Goal: Task Accomplishment & Management: Manage account settings

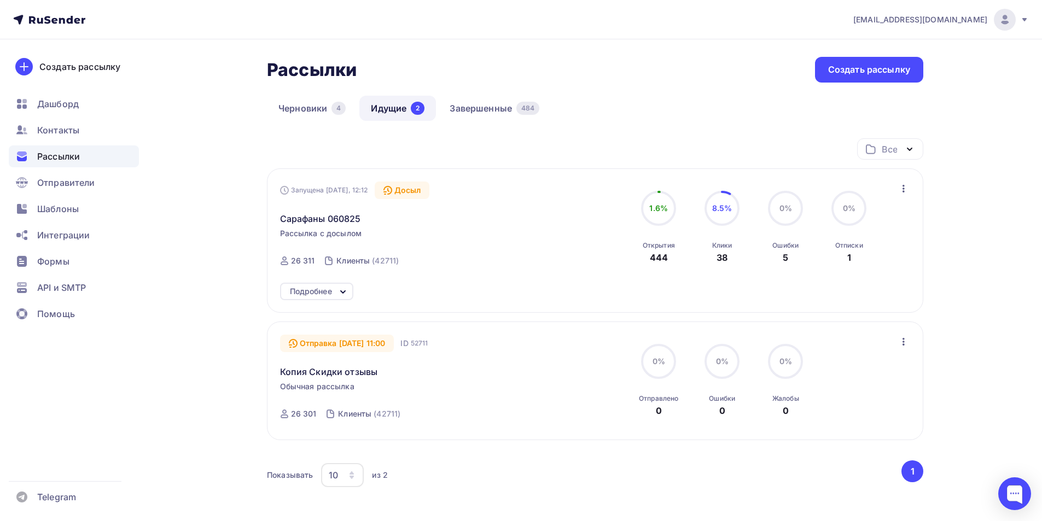
click at [56, 155] on span "Рассылки" at bounding box center [58, 156] width 43 height 13
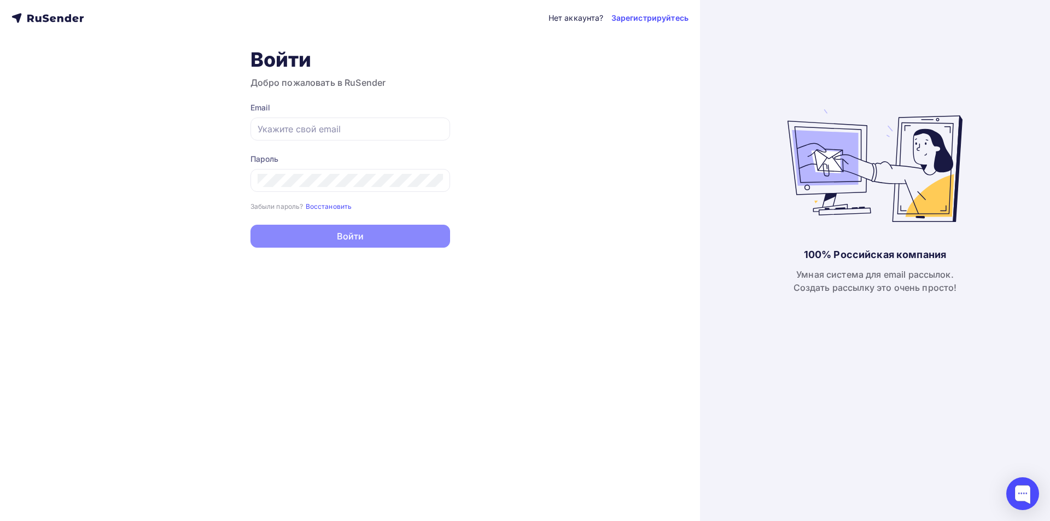
type input "[EMAIL_ADDRESS][DOMAIN_NAME]"
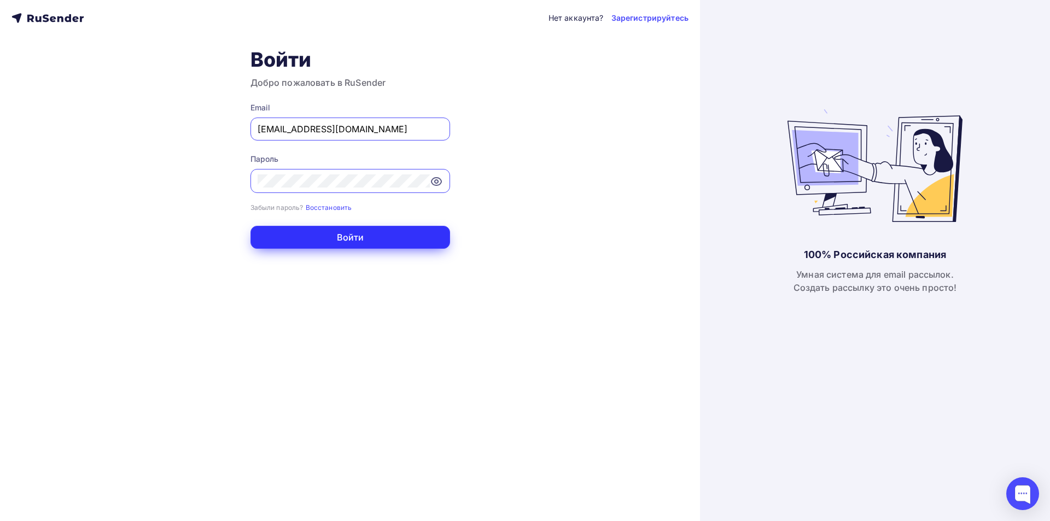
click at [342, 237] on button "Войти" at bounding box center [351, 237] width 200 height 23
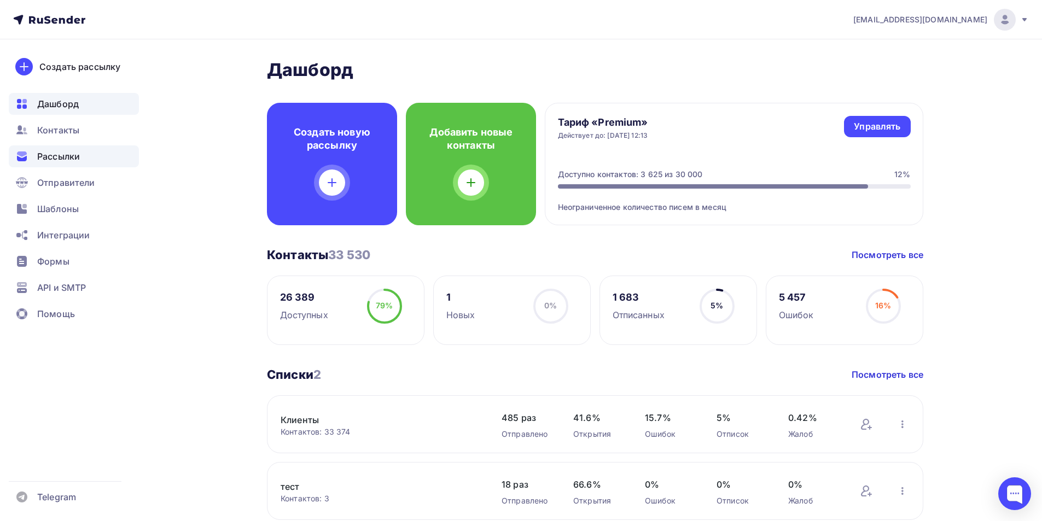
click at [51, 152] on span "Рассылки" at bounding box center [58, 156] width 43 height 13
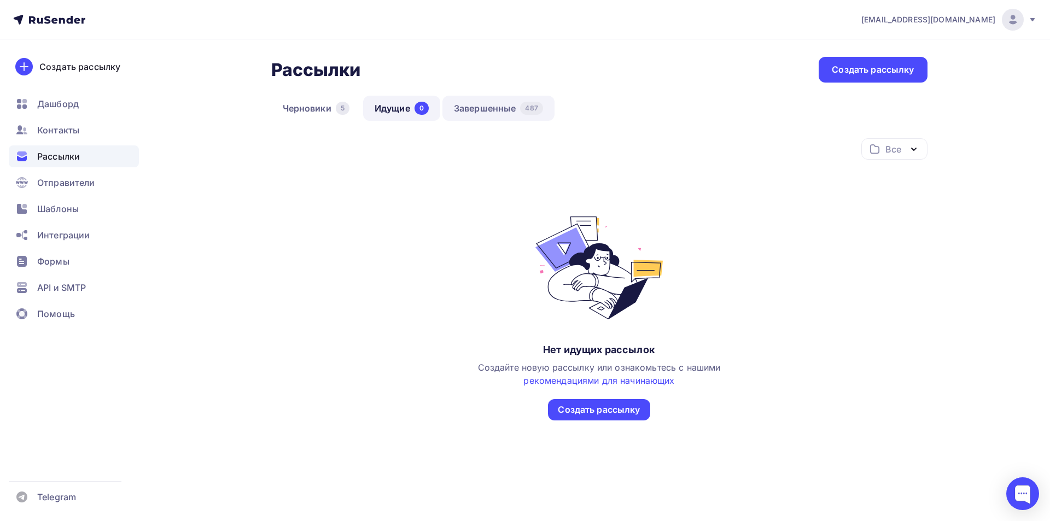
click at [479, 110] on link "Завершенные 487" at bounding box center [498, 108] width 112 height 25
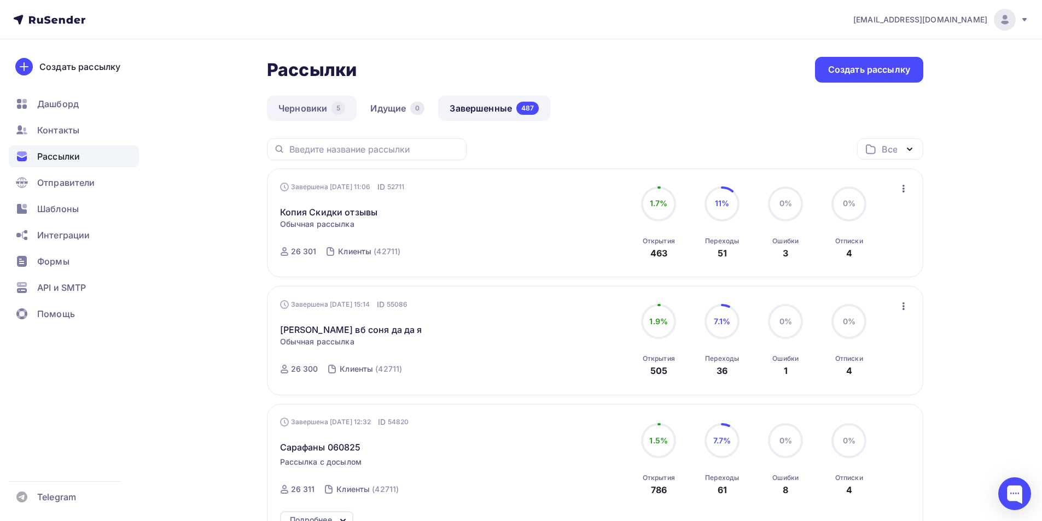
click at [323, 109] on link "Черновики 5" at bounding box center [312, 108] width 90 height 25
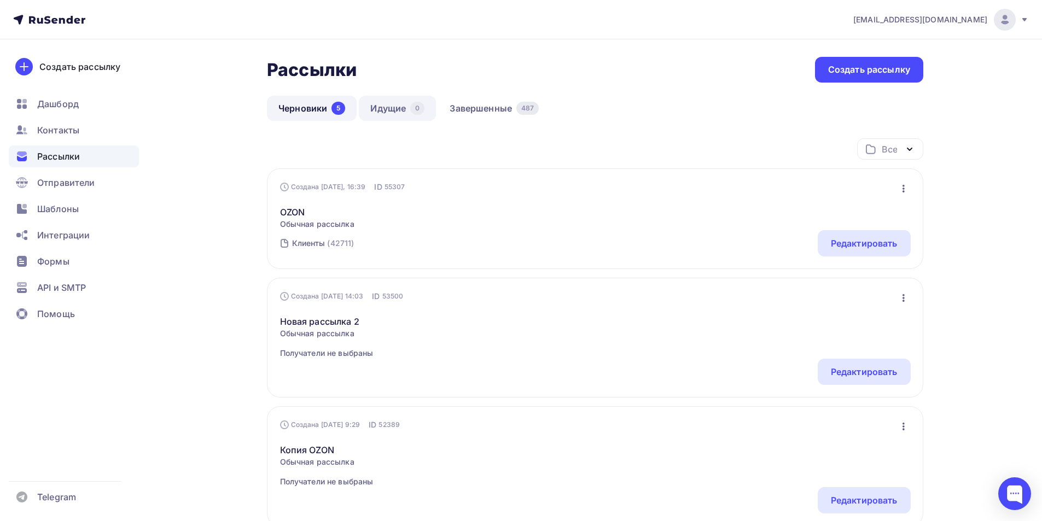
click at [378, 115] on link "Идущие 0" at bounding box center [397, 108] width 77 height 25
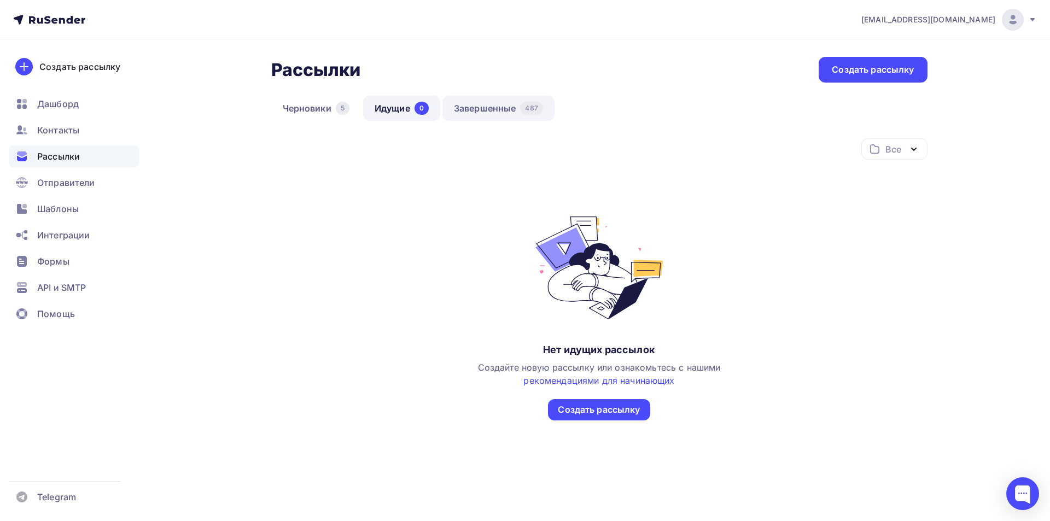
click at [476, 112] on link "Завершенные 487" at bounding box center [498, 108] width 112 height 25
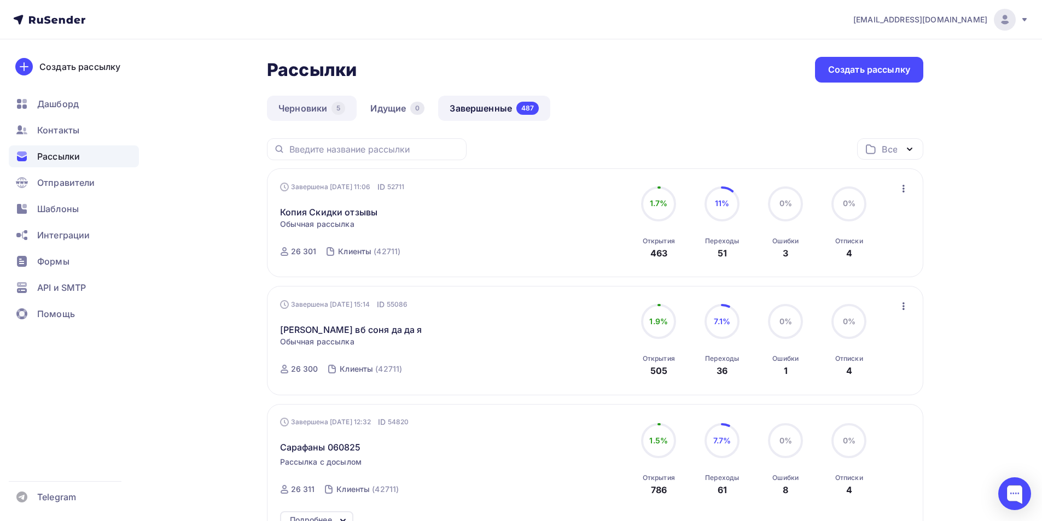
click at [314, 104] on link "Черновики 5" at bounding box center [312, 108] width 90 height 25
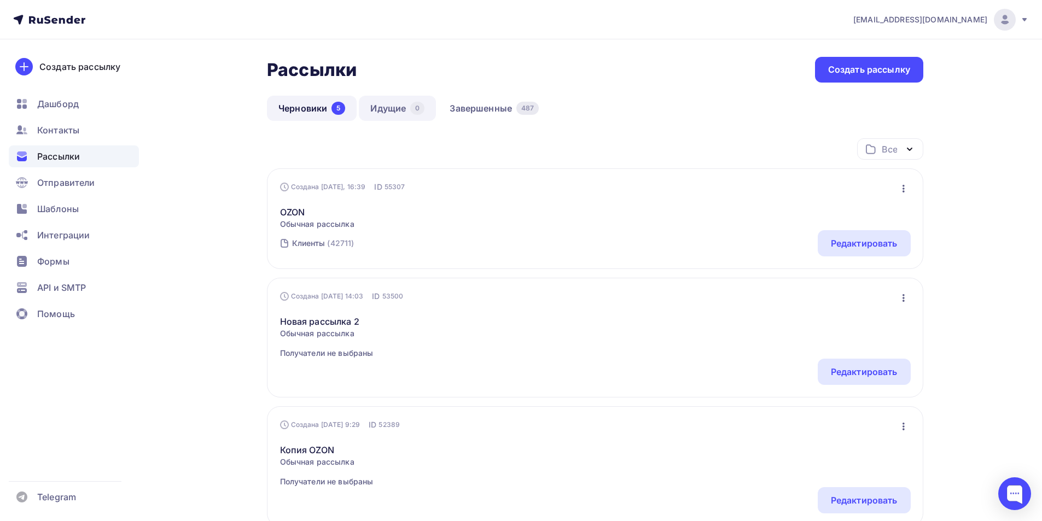
click at [382, 113] on link "Идущие 0" at bounding box center [397, 108] width 77 height 25
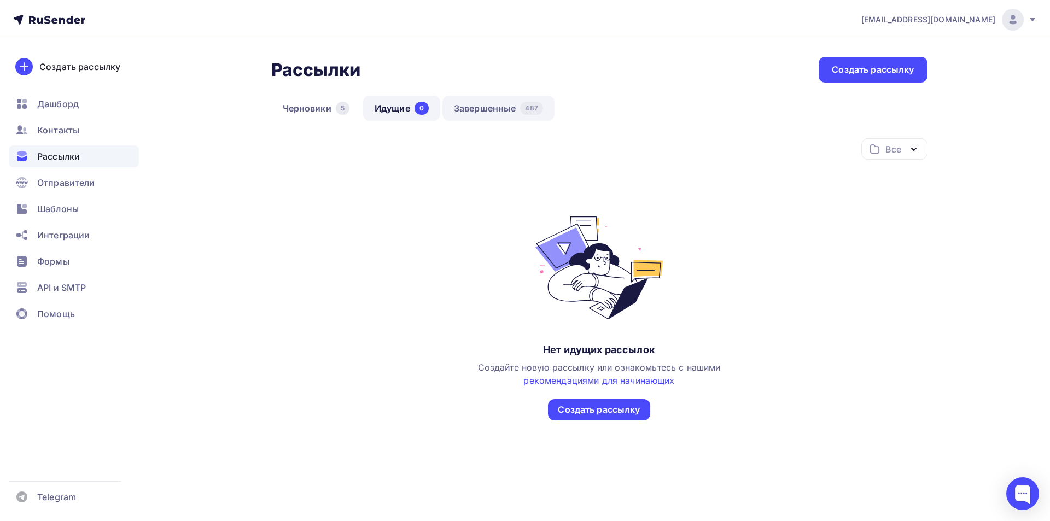
click at [467, 112] on link "Завершенные 487" at bounding box center [498, 108] width 112 height 25
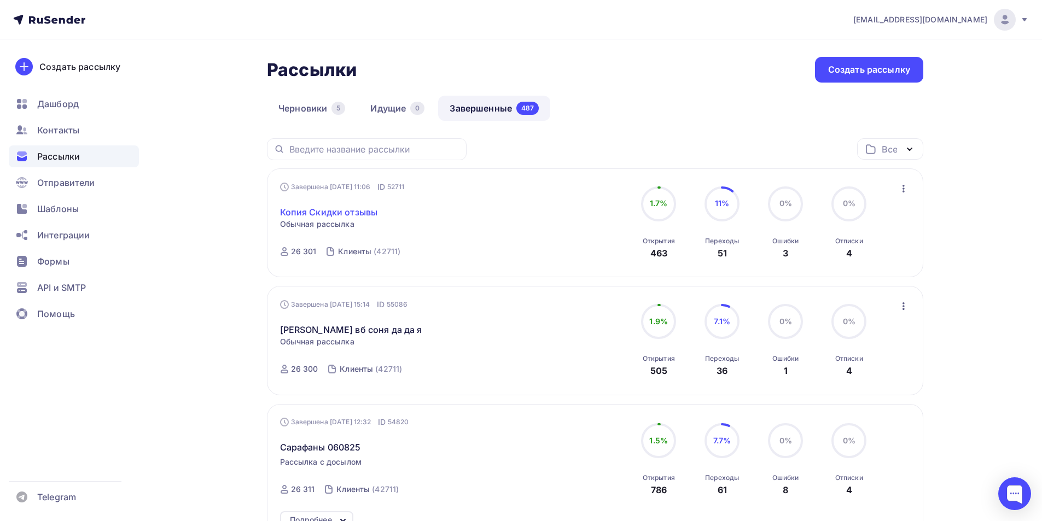
click at [335, 216] on link "Копия Скидки отзывы" at bounding box center [329, 212] width 98 height 13
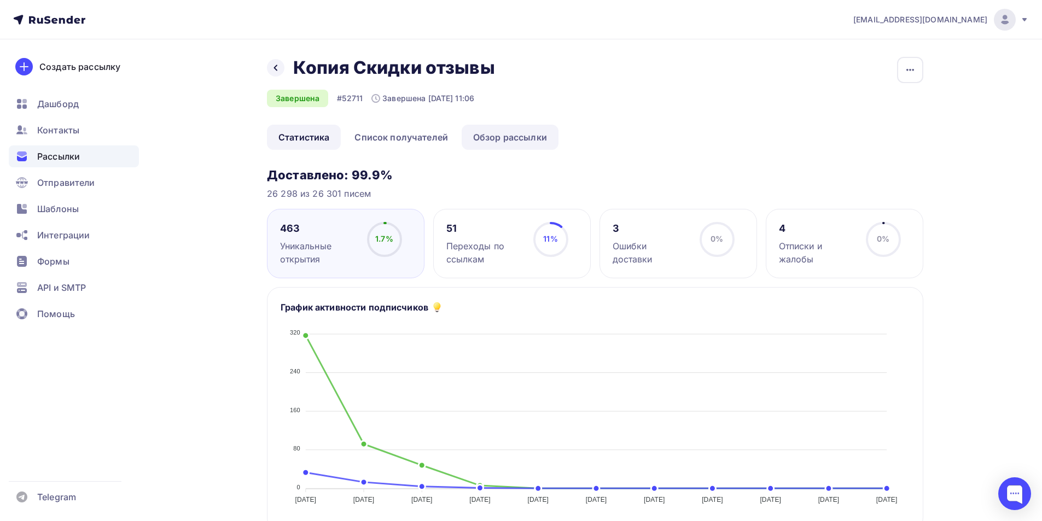
click at [493, 139] on link "Обзор рассылки" at bounding box center [510, 137] width 97 height 25
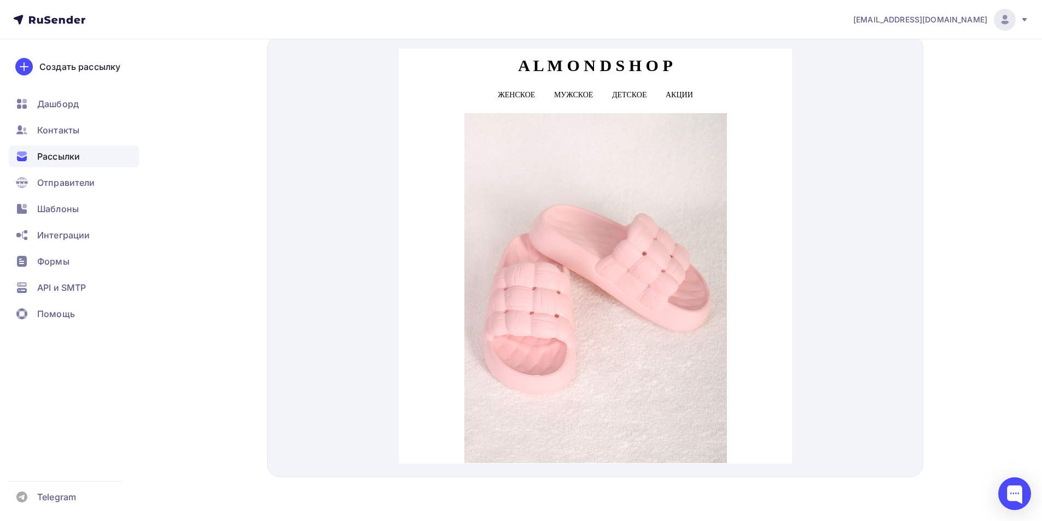
drag, startPoint x: 786, startPoint y: 104, endPoint x: 1237, endPoint y: 73, distance: 451.8
click at [68, 155] on span "Рассылки" at bounding box center [58, 156] width 43 height 13
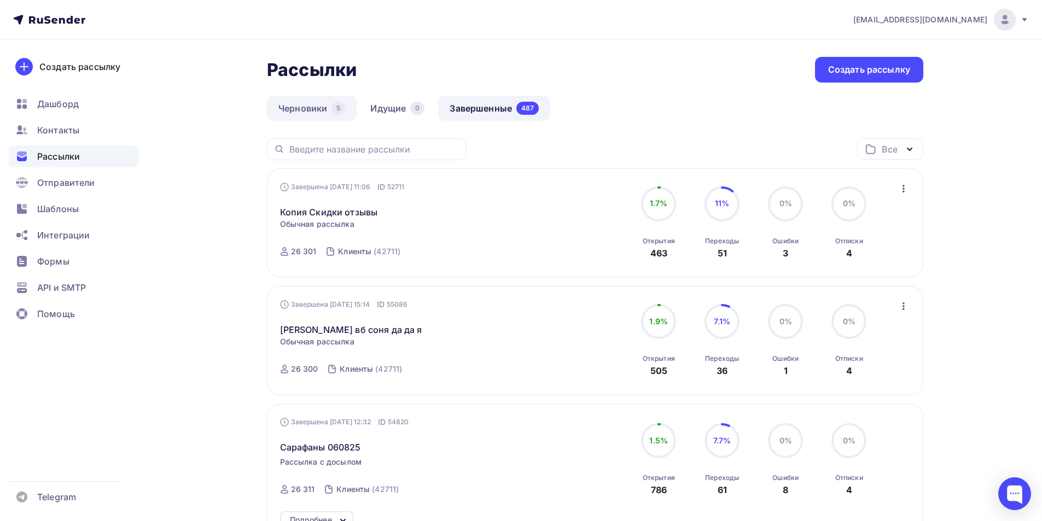
click at [308, 110] on link "Черновики 5" at bounding box center [312, 108] width 90 height 25
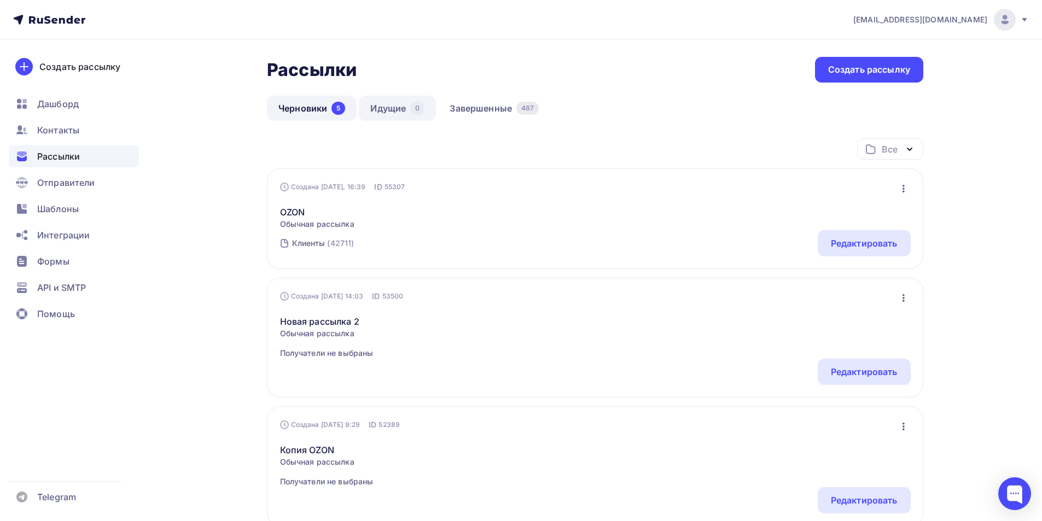
click at [387, 108] on link "Идущие 0" at bounding box center [397, 108] width 77 height 25
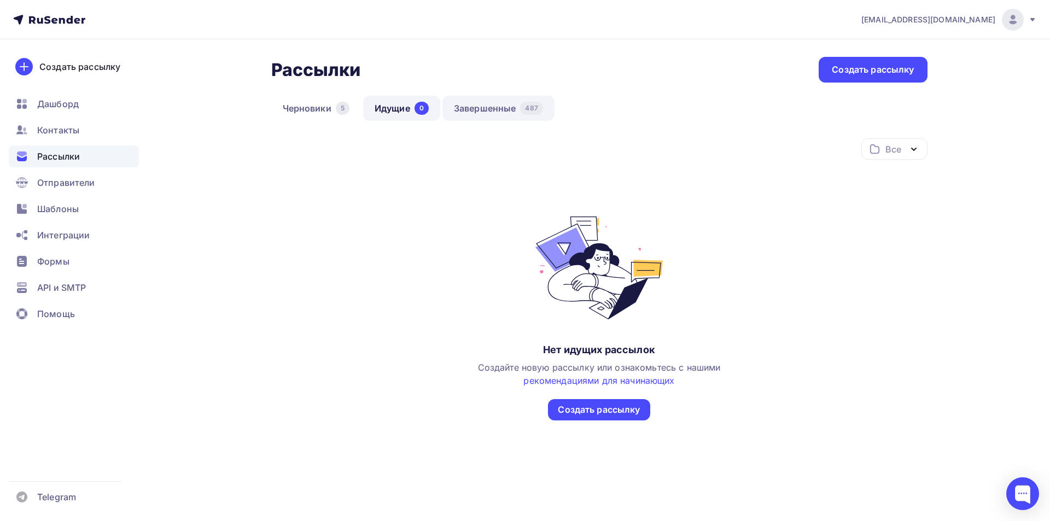
click at [474, 113] on link "Завершенные 487" at bounding box center [498, 108] width 112 height 25
